Goal: Information Seeking & Learning: Learn about a topic

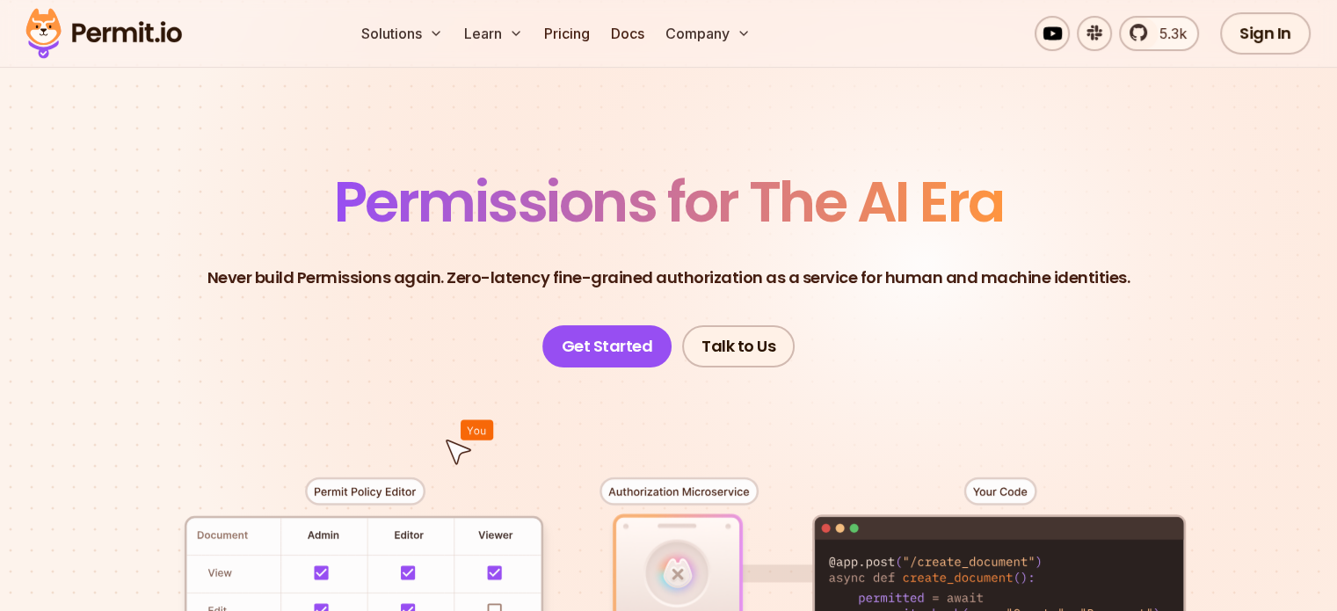
scroll to position [53, 0]
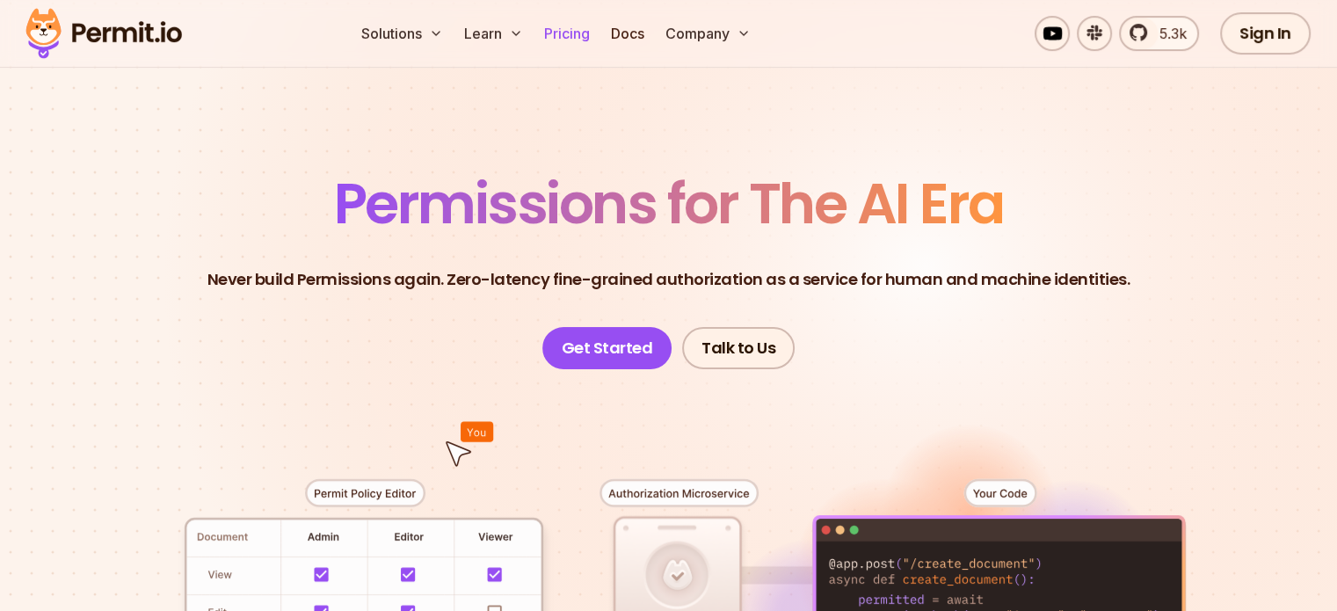
click at [597, 42] on link "Pricing" at bounding box center [567, 33] width 60 height 35
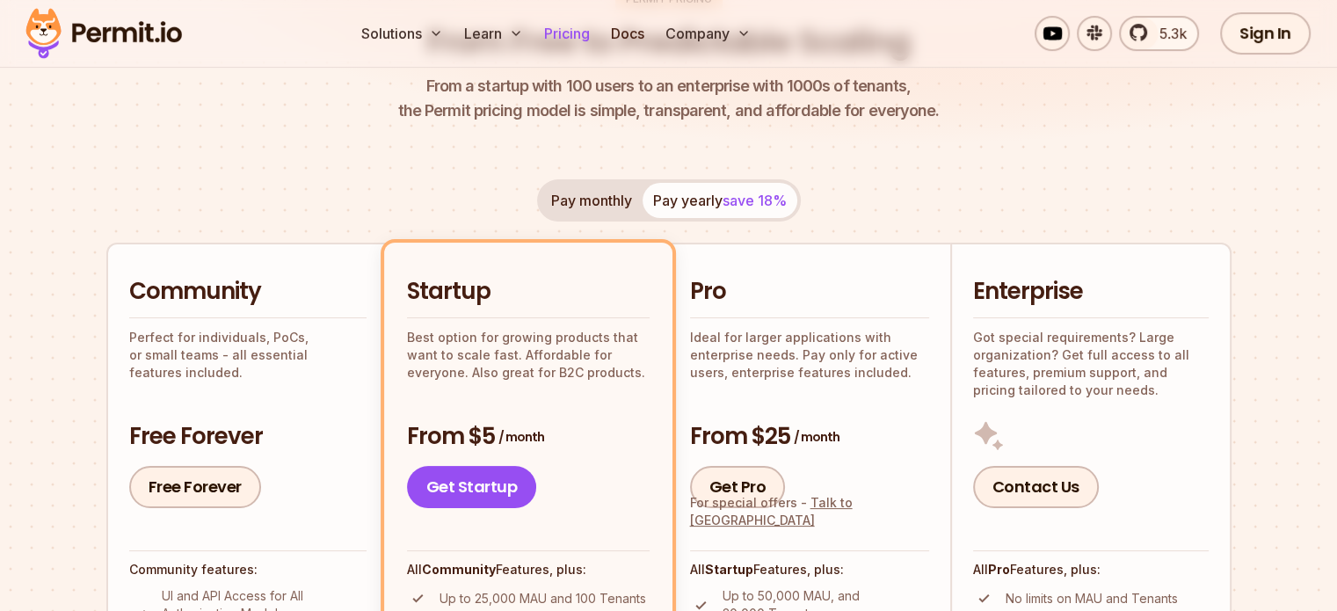
scroll to position [188, 0]
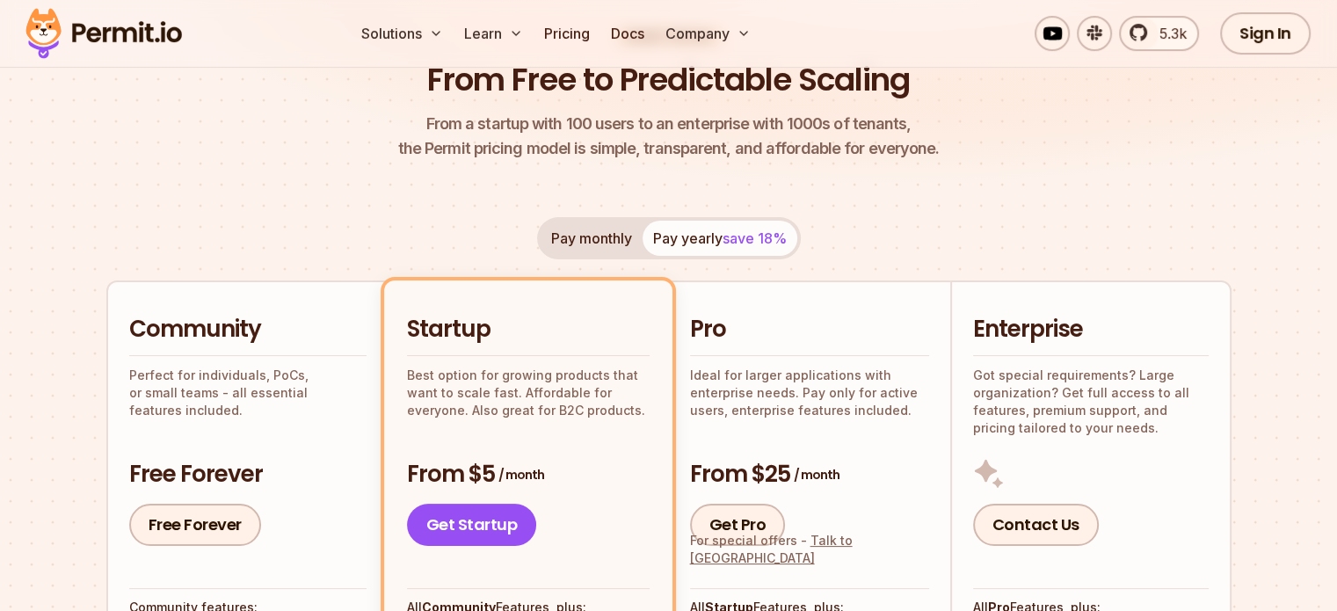
click at [144, 31] on img at bounding box center [104, 34] width 172 height 60
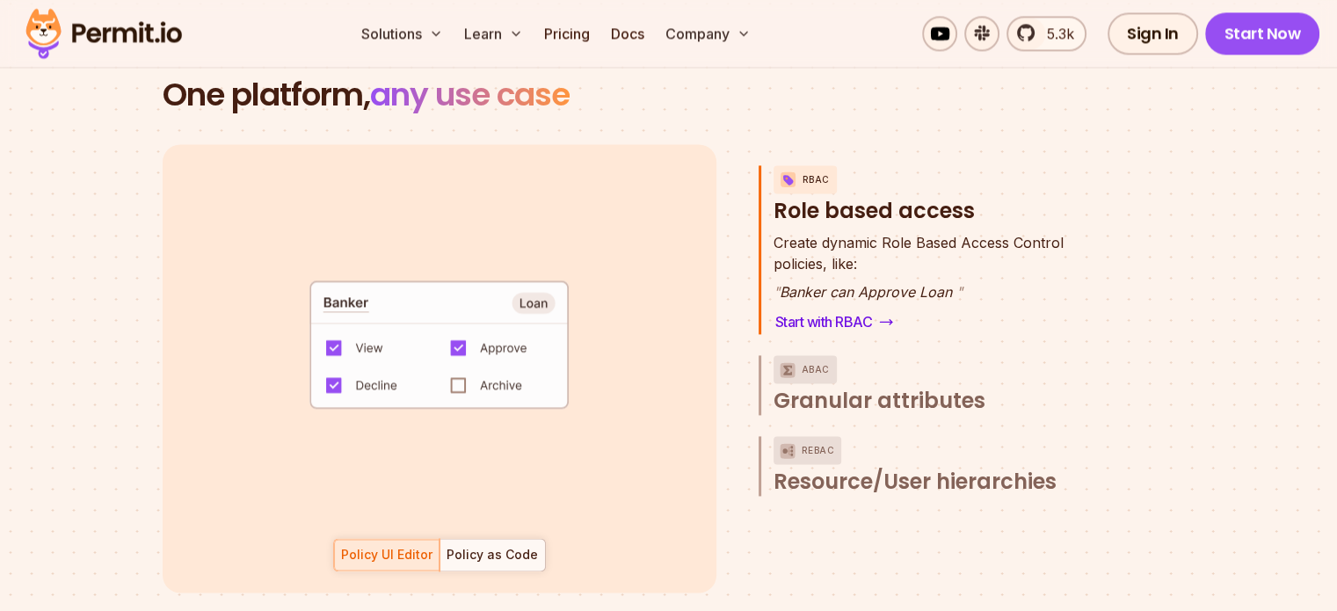
scroll to position [2542, 0]
click at [597, 34] on link "Pricing" at bounding box center [567, 33] width 60 height 35
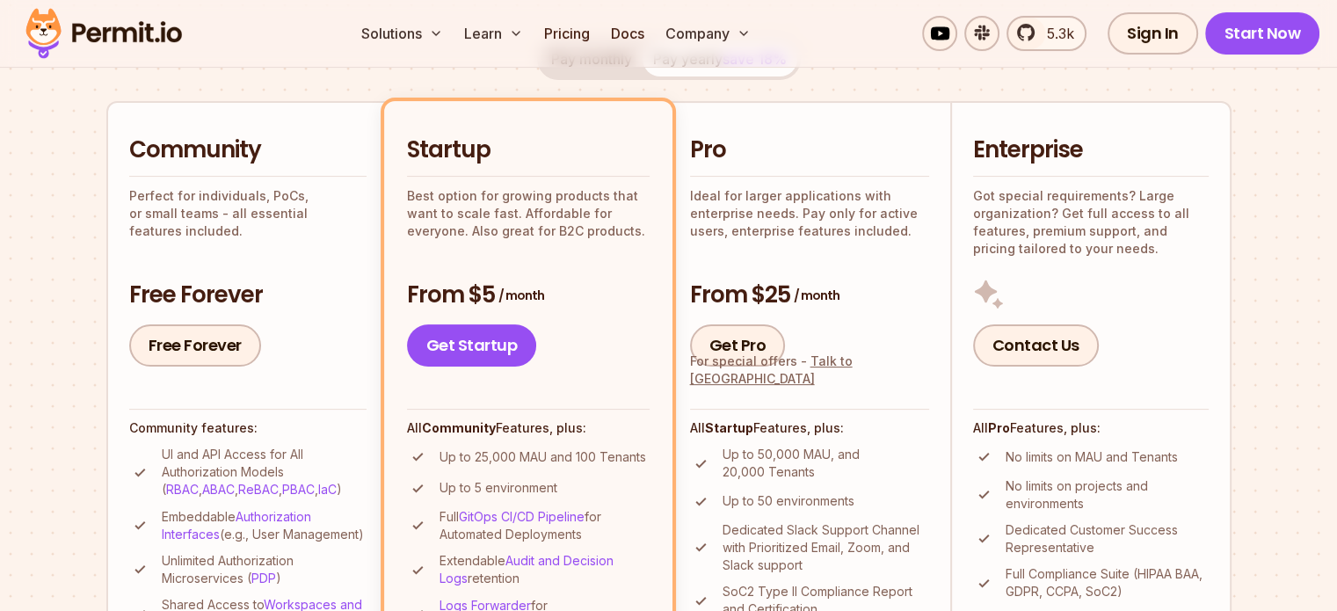
scroll to position [358, 0]
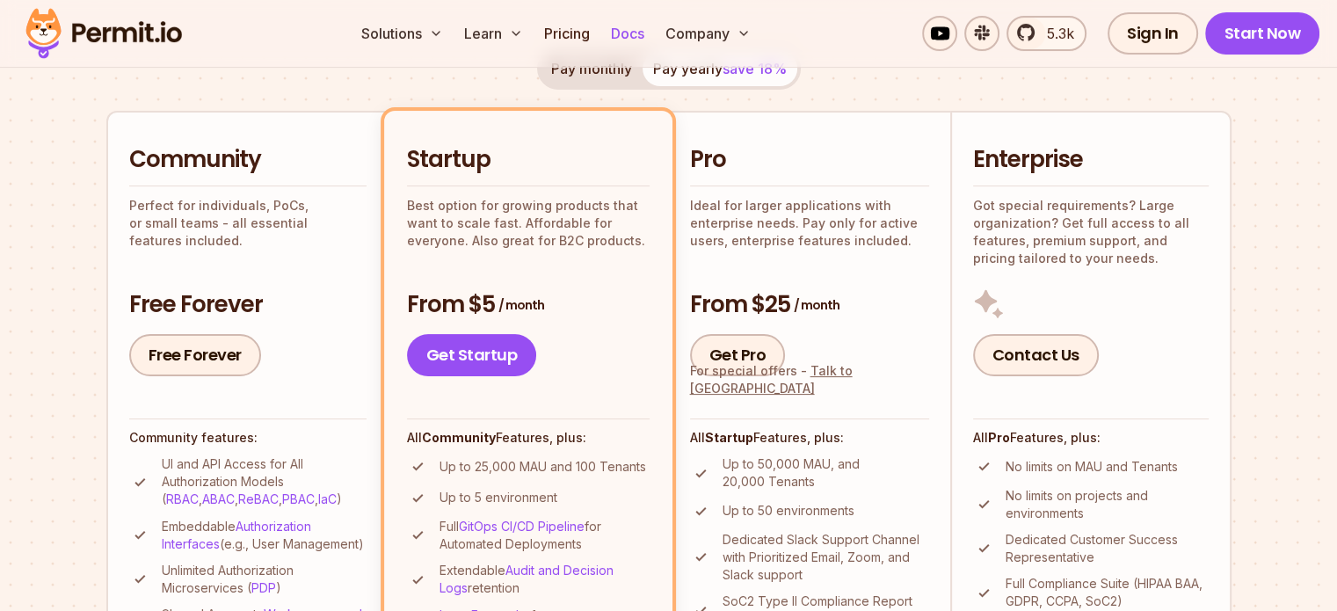
click at [651, 39] on link "Docs" at bounding box center [627, 33] width 47 height 35
